Goal: Navigation & Orientation: Find specific page/section

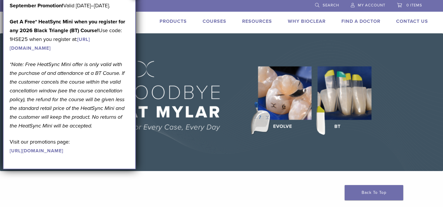
click at [134, 80] on div "September Promotion! Valid September 1–30, 2025. Get A Free* HeatSync Mini when…" at bounding box center [69, 81] width 133 height 175
click at [134, 170] on div "September Promotion! Valid September 1–30, 2025. Get A Free* HeatSync Mini when…" at bounding box center [69, 81] width 133 height 175
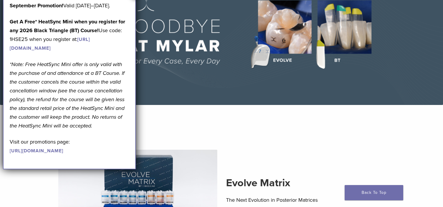
scroll to position [86, 0]
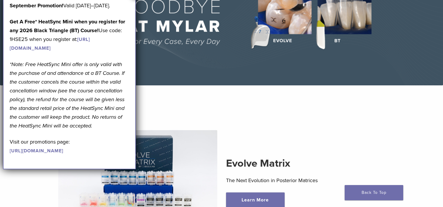
click at [86, 52] on p "Get A Free* HeatSync Mini when you register for any 2026 Black Triangle (BT) Co…" at bounding box center [69, 34] width 119 height 35
click at [129, 3] on p "September Promotion! Valid September 1–30, 2025." at bounding box center [69, 5] width 119 height 9
